Goal: Task Accomplishment & Management: Manage account settings

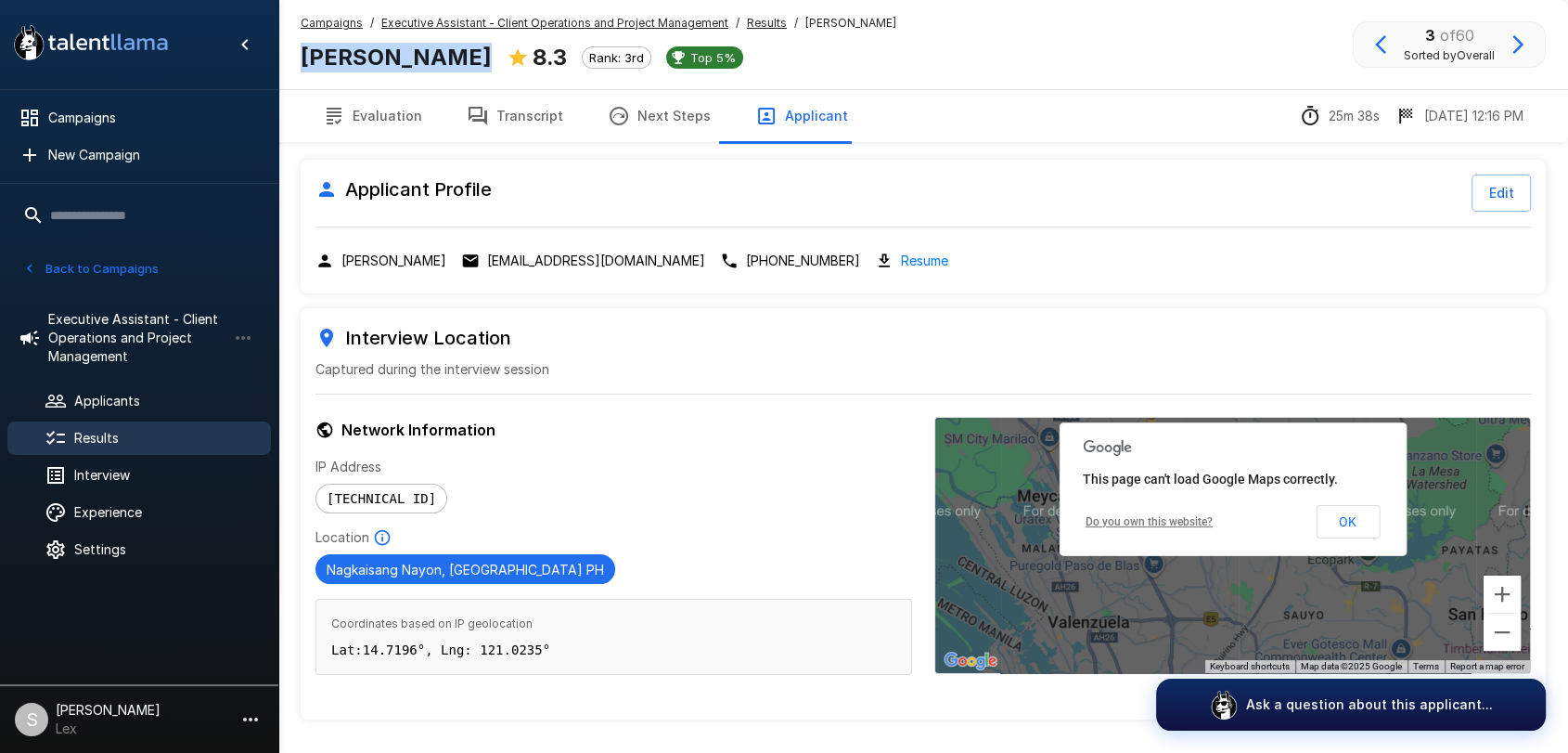
click at [148, 425] on div "Results" at bounding box center [139, 438] width 263 height 34
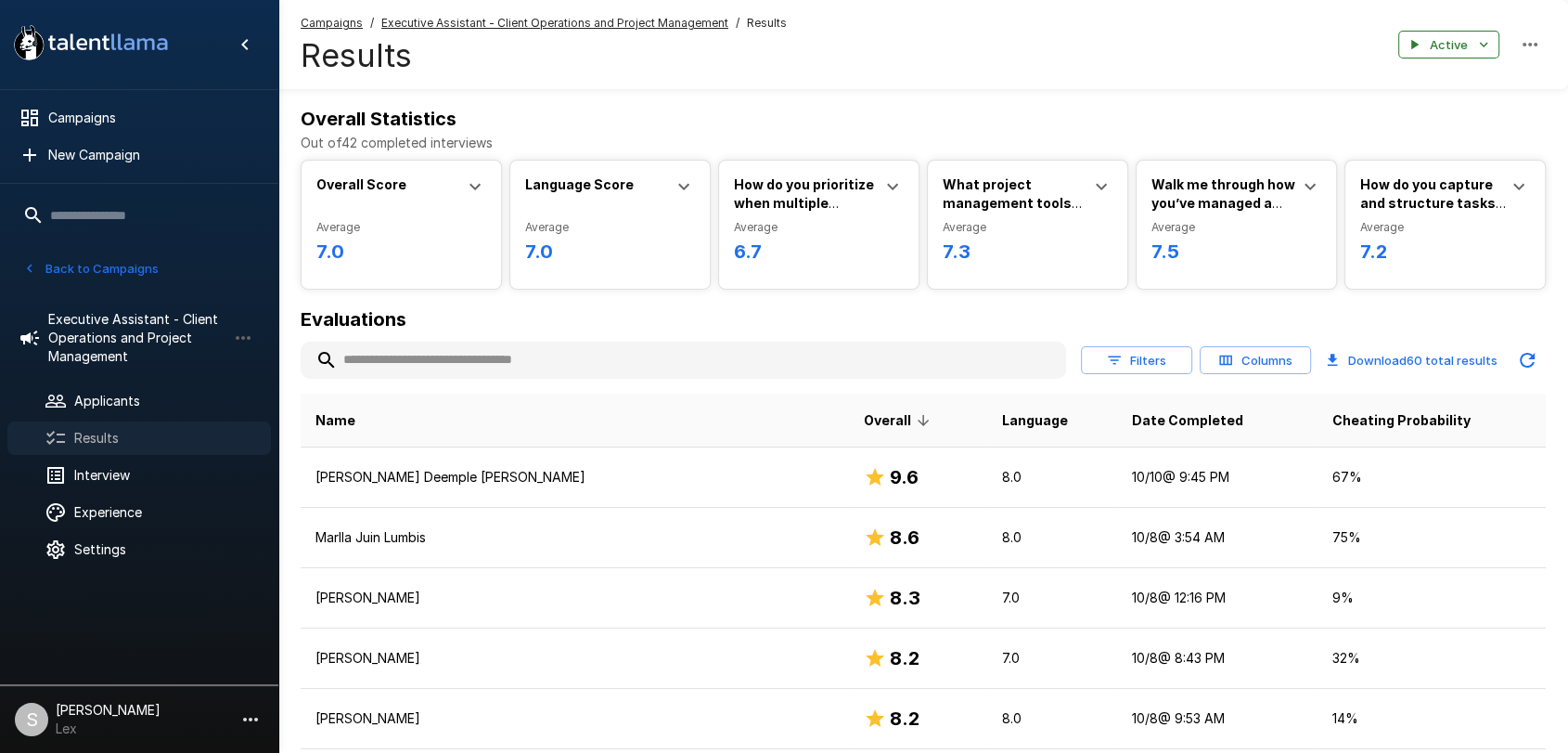
click at [156, 435] on span "Results" at bounding box center [165, 438] width 182 height 18
click at [152, 399] on span "Applicants" at bounding box center [165, 400] width 182 height 18
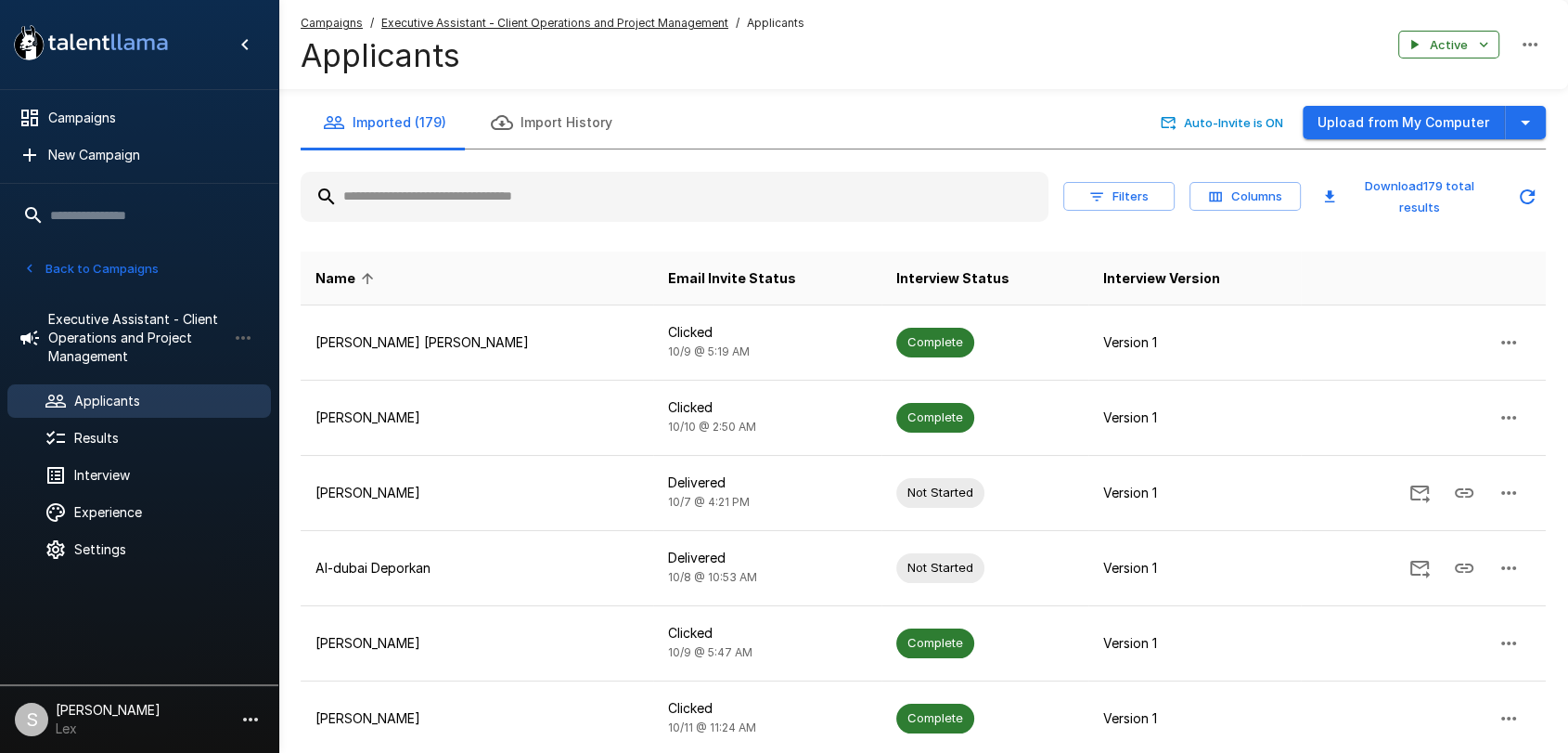
click at [91, 266] on button "Back to Campaigns" at bounding box center [91, 269] width 145 height 29
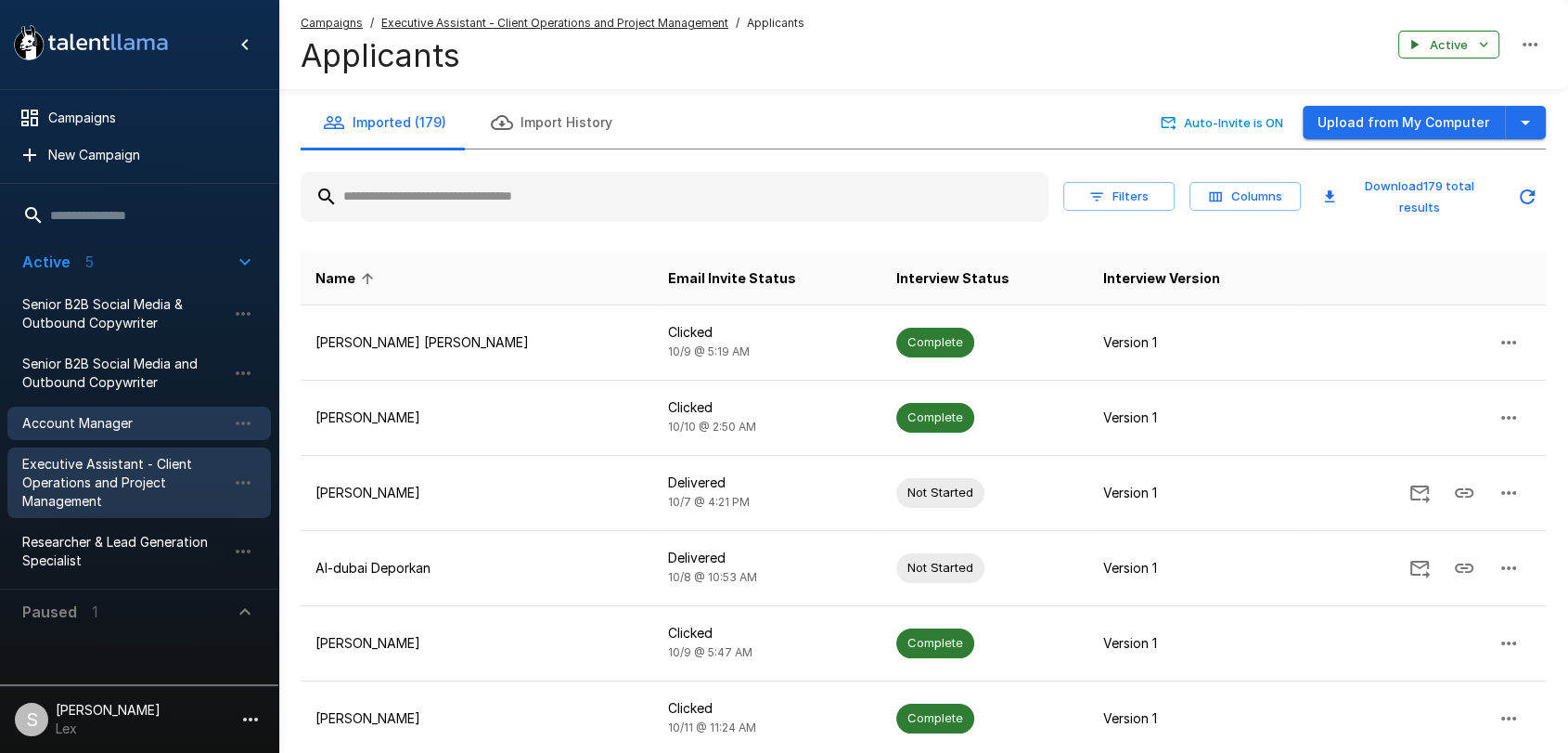
click at [63, 425] on span "Account Manager" at bounding box center [124, 422] width 204 height 18
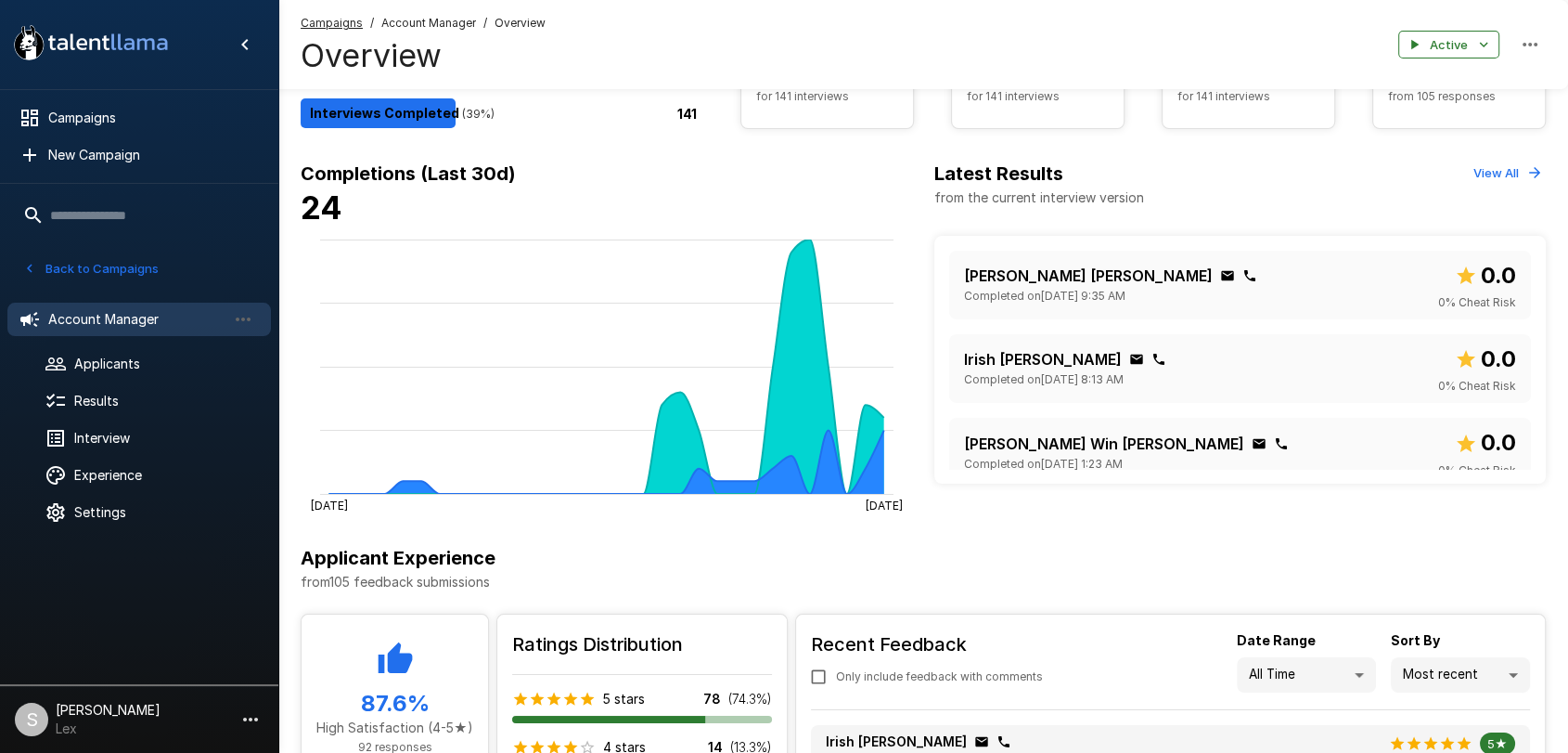
scroll to position [188, 0]
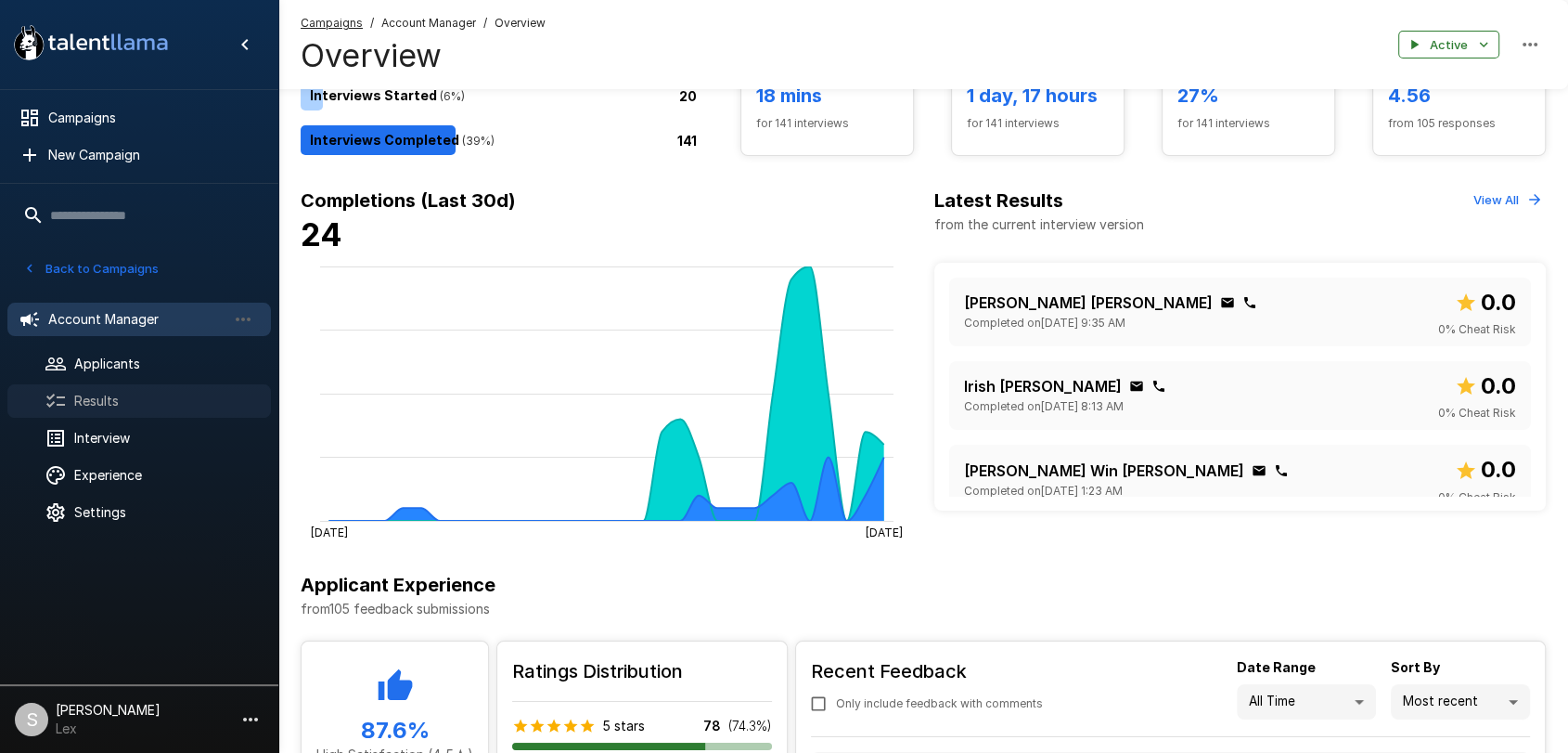
click at [102, 399] on span "Results" at bounding box center [165, 400] width 182 height 18
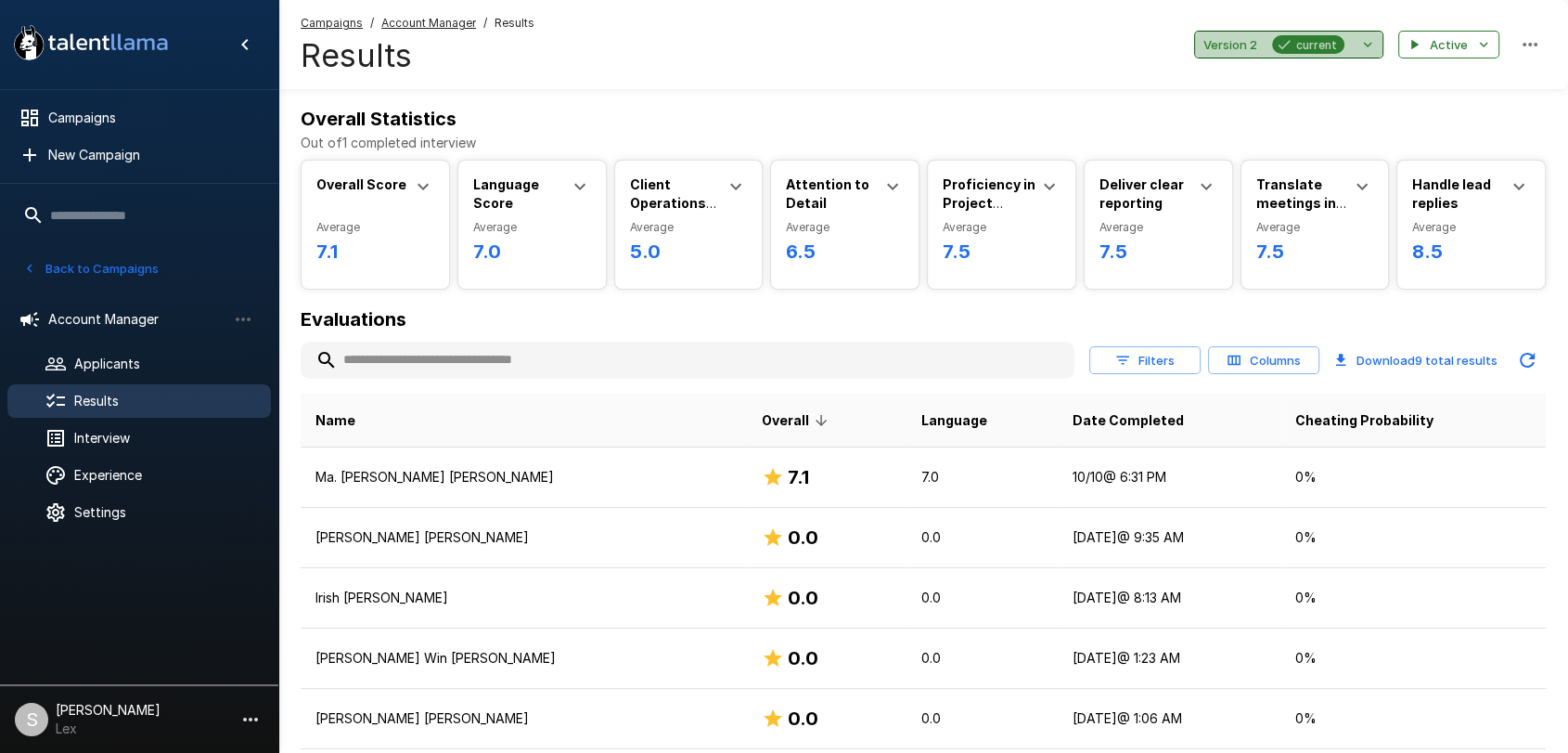
click at [1223, 46] on span "Version 2" at bounding box center [1231, 45] width 54 height 21
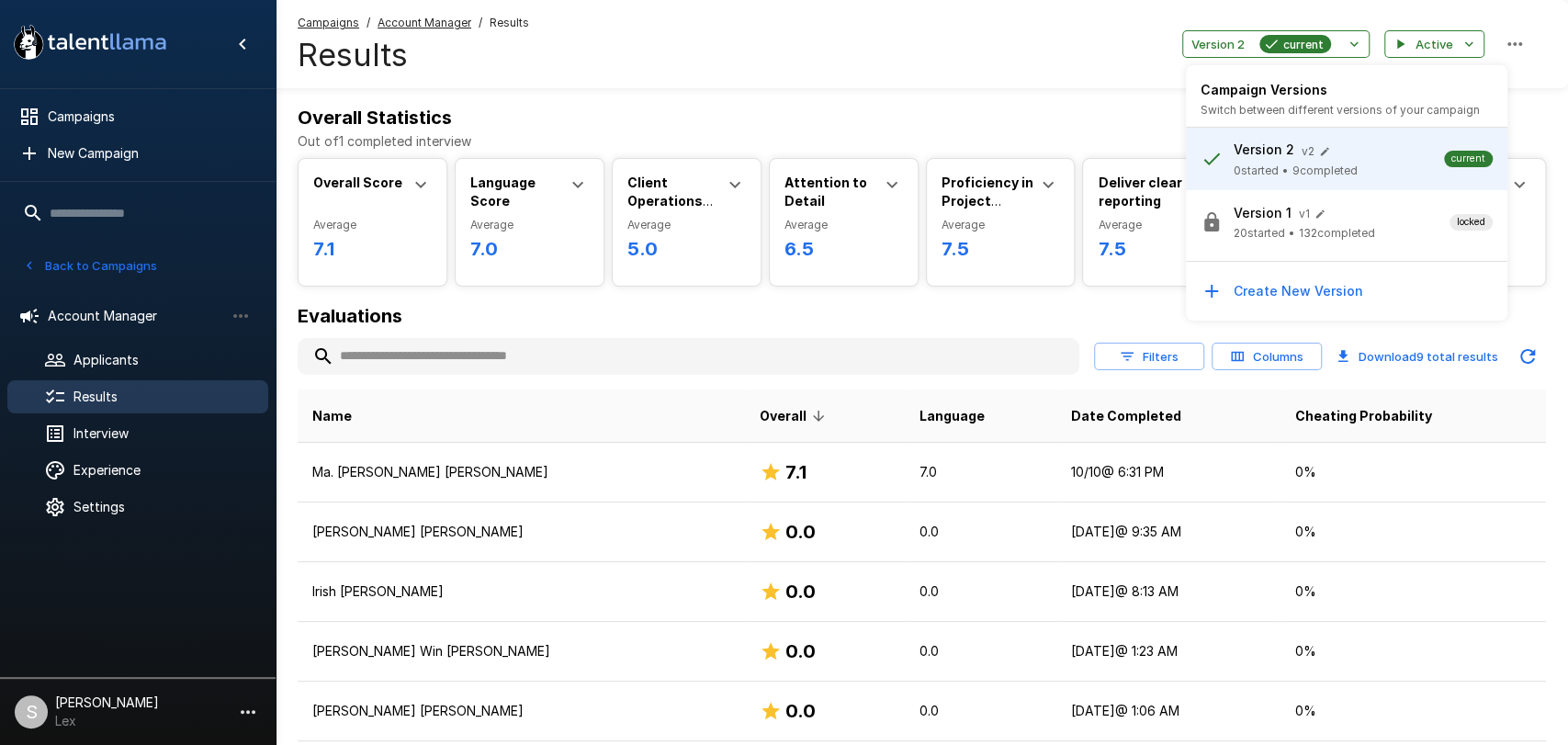
click at [1234, 217] on p "Version 1" at bounding box center [1262, 213] width 58 height 18
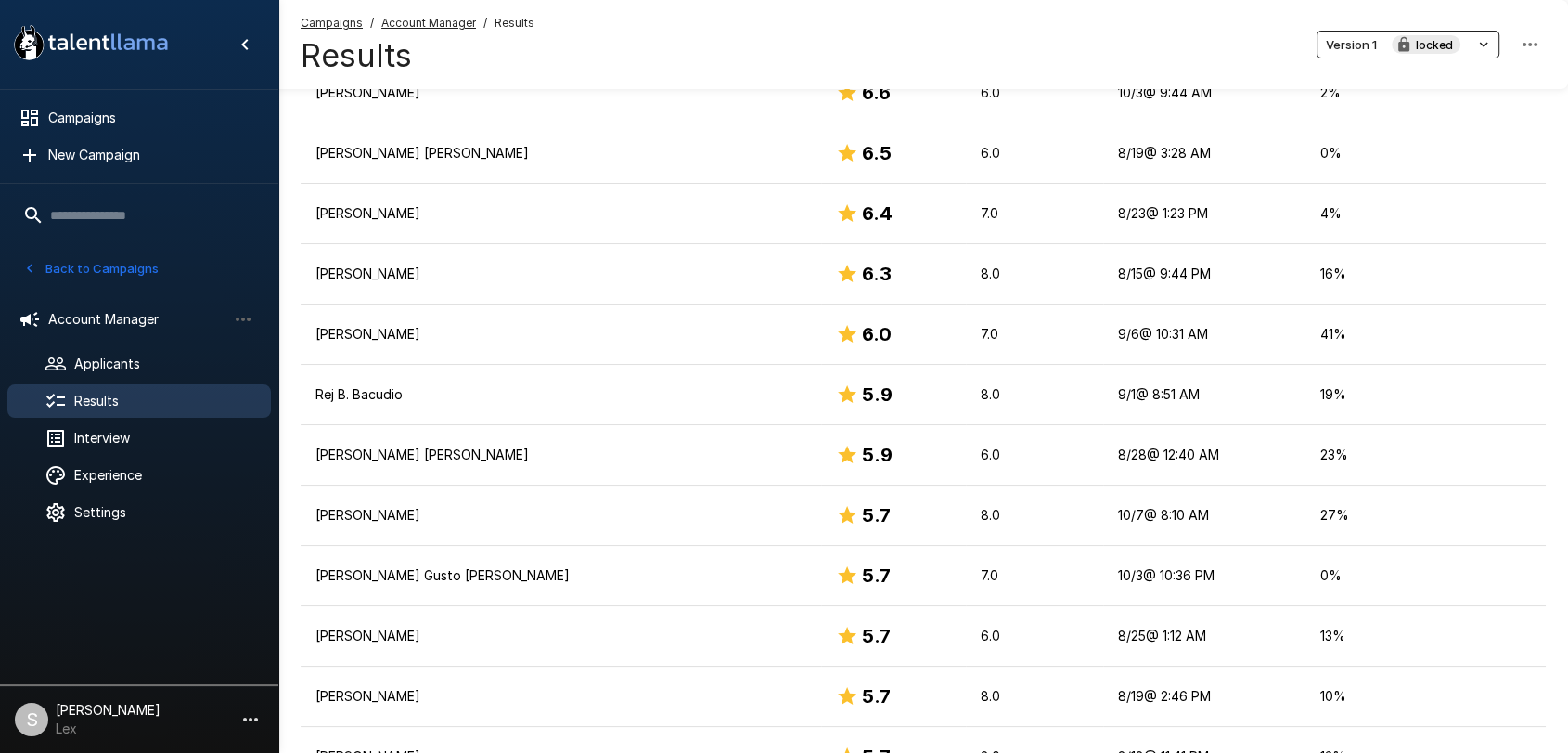
scroll to position [1715, 0]
